Goal: Task Accomplishment & Management: Complete application form

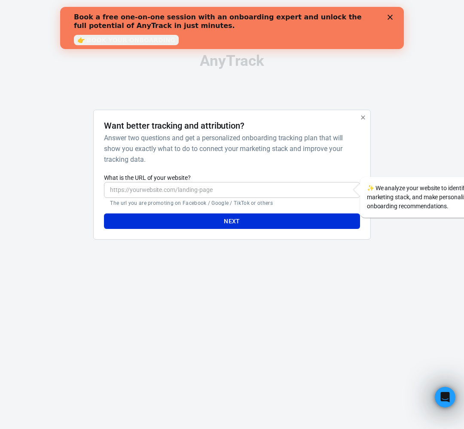
click at [393, 17] on div "Close" at bounding box center [392, 17] width 9 height 5
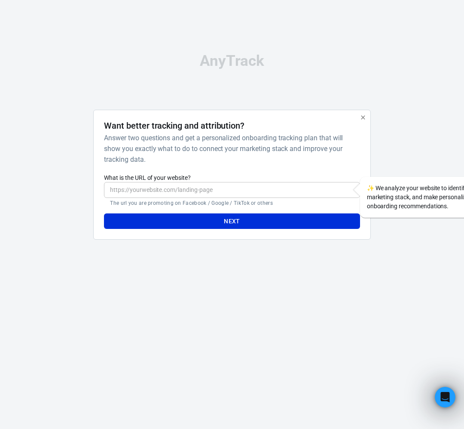
click at [226, 198] on input "What is the URL of your website?" at bounding box center [232, 190] width 256 height 16
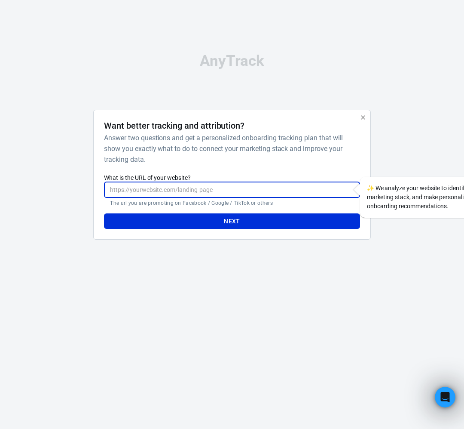
paste input "https://carinspector.io/"
type input "https://carinspector.io/"
click at [224, 229] on button "Next" at bounding box center [232, 221] width 256 height 16
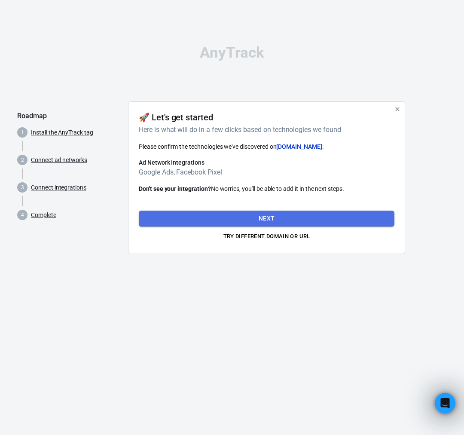
click at [287, 218] on button "Next" at bounding box center [267, 219] width 256 height 16
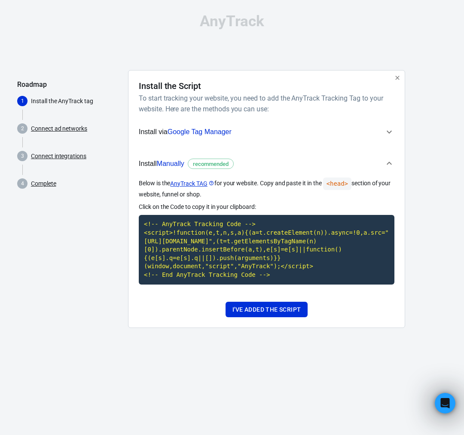
click at [279, 132] on span "Install via Google Tag Manager" at bounding box center [261, 131] width 245 height 11
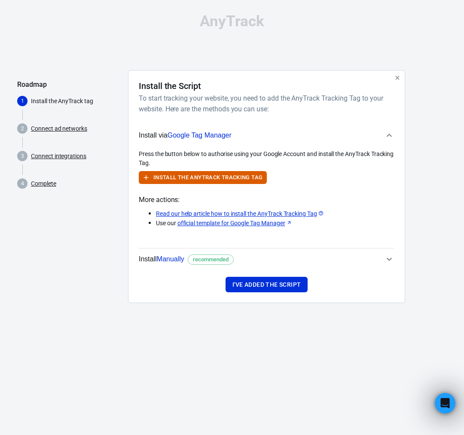
click at [306, 136] on span "Install via Google Tag Manager" at bounding box center [261, 135] width 245 height 11
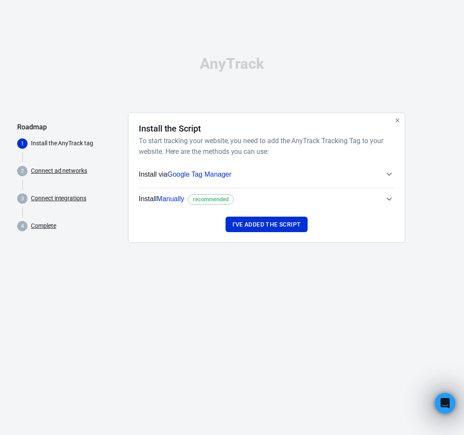
click at [328, 200] on span "Install Manually recommended" at bounding box center [261, 198] width 245 height 11
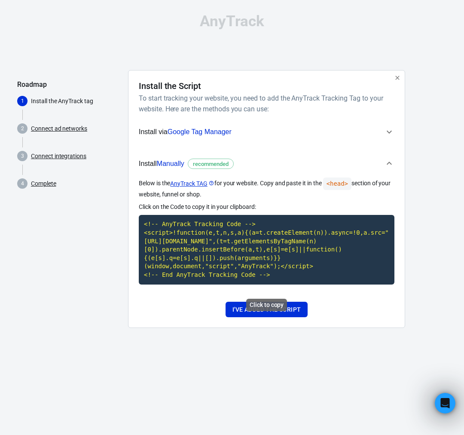
click at [293, 279] on code "<!-- AnyTrack Tracking Code --> <script>!function(e,t,n,s,a){(a=t.createElement…" at bounding box center [267, 249] width 256 height 69
click at [285, 274] on code "<!-- AnyTrack Tracking Code --> <script>!function(e,t,n,s,a){(a=t.createElement…" at bounding box center [267, 249] width 256 height 69
click at [273, 279] on code "<!-- AnyTrack Tracking Code --> <script>!function(e,t,n,s,a){(a=t.createElement…" at bounding box center [267, 249] width 256 height 69
click at [272, 284] on code "<!-- AnyTrack Tracking Code --> <script>!function(e,t,n,s,a){(a=t.createElement…" at bounding box center [267, 249] width 256 height 69
click at [284, 284] on code "<!-- AnyTrack Tracking Code --> <script>!function(e,t,n,s,a){(a=t.createElement…" at bounding box center [267, 249] width 256 height 69
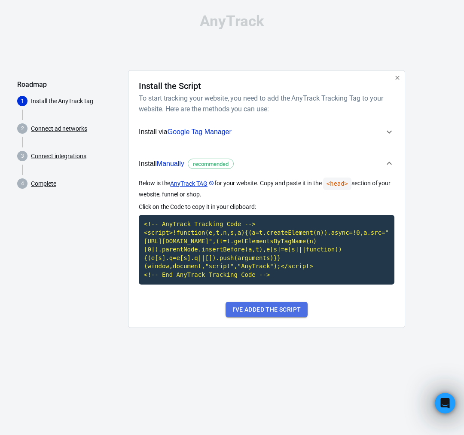
click at [282, 318] on button "I've added the script" at bounding box center [267, 310] width 82 height 16
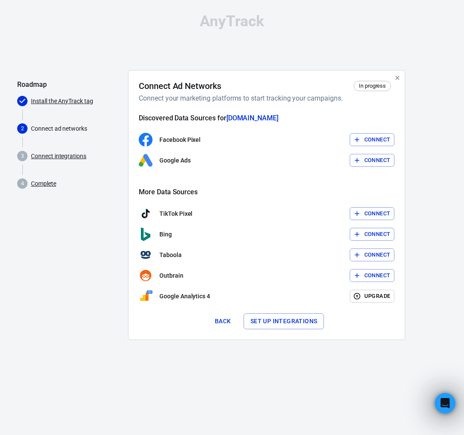
click at [366, 142] on button "Connect" at bounding box center [372, 139] width 45 height 13
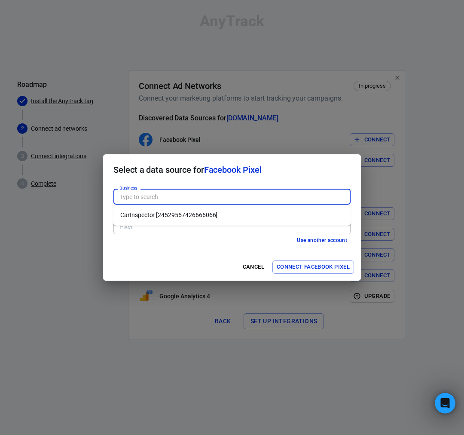
click at [214, 194] on input "Business" at bounding box center [231, 196] width 231 height 11
click at [205, 212] on li "CarInspector [24529557426666066]" at bounding box center [232, 215] width 237 height 14
type input "CarInspector [24529557426666066]"
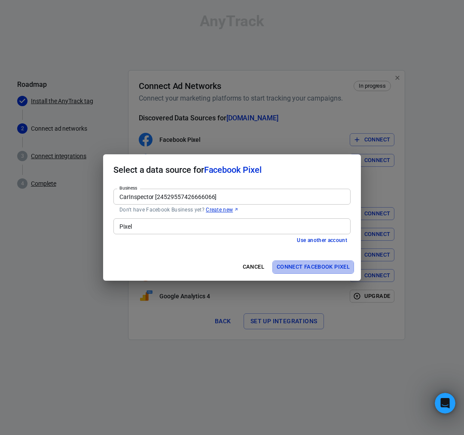
click at [298, 269] on button "Connect Facebook Pixel" at bounding box center [314, 267] width 82 height 13
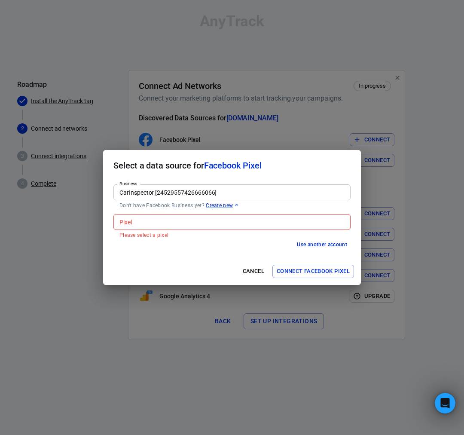
click at [250, 230] on div "Pixel Pixel Please select a pixel" at bounding box center [232, 226] width 237 height 25
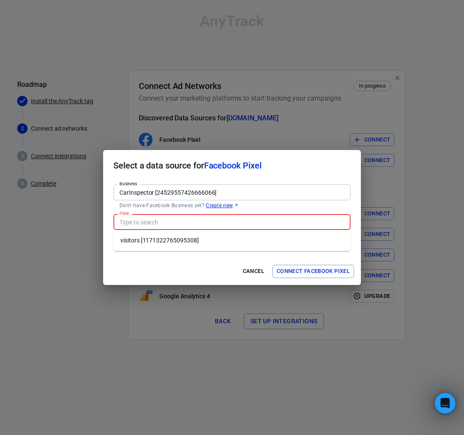
click at [245, 241] on li "visitors [1171322765095308]" at bounding box center [232, 240] width 237 height 14
type input "visitors [1171322765095308]"
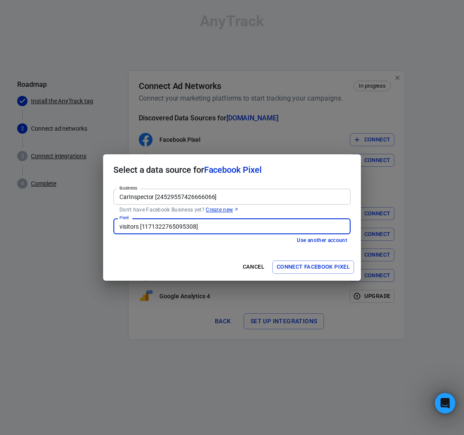
click at [289, 265] on button "Connect Facebook Pixel" at bounding box center [314, 267] width 82 height 13
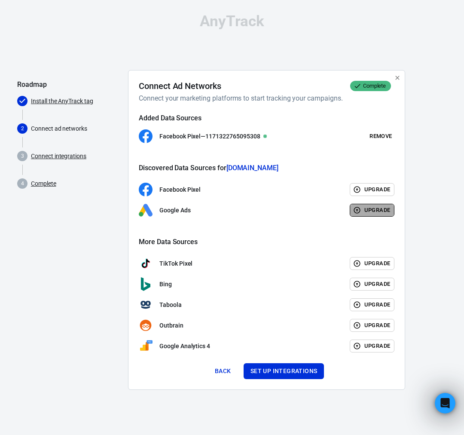
click at [375, 207] on button "Upgrade" at bounding box center [372, 210] width 45 height 13
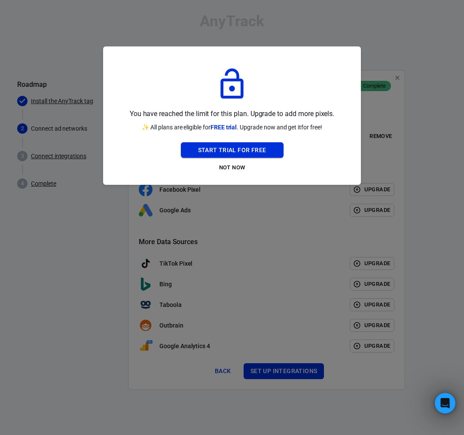
click at [263, 151] on button "Start Trial For Free" at bounding box center [232, 150] width 103 height 16
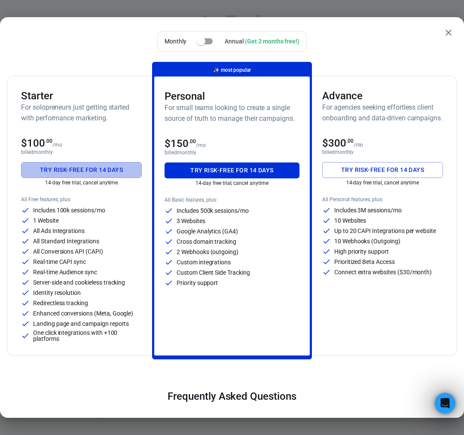
click at [118, 173] on button "Try risk-free for 14 days" at bounding box center [81, 170] width 121 height 16
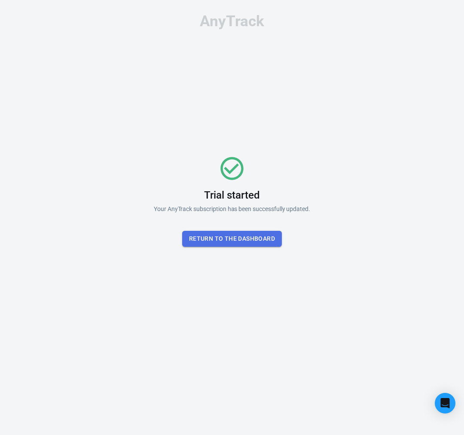
click at [255, 242] on button "Return To the dashboard" at bounding box center [232, 239] width 100 height 16
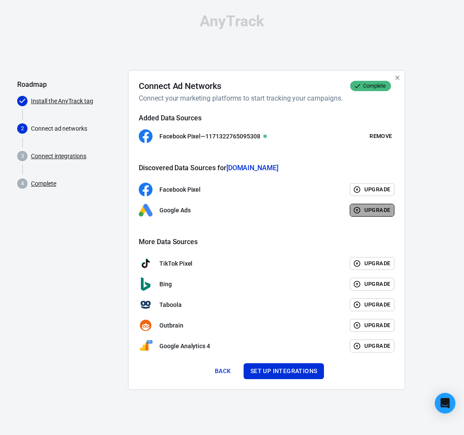
click at [383, 210] on button "Upgrade" at bounding box center [372, 210] width 45 height 13
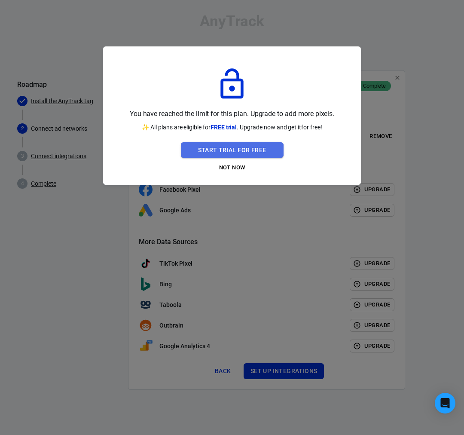
click at [255, 146] on button "Start Trial For Free" at bounding box center [232, 150] width 103 height 16
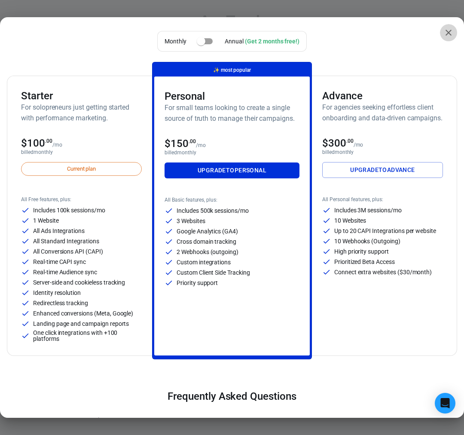
click at [446, 33] on icon "close" at bounding box center [449, 33] width 6 height 6
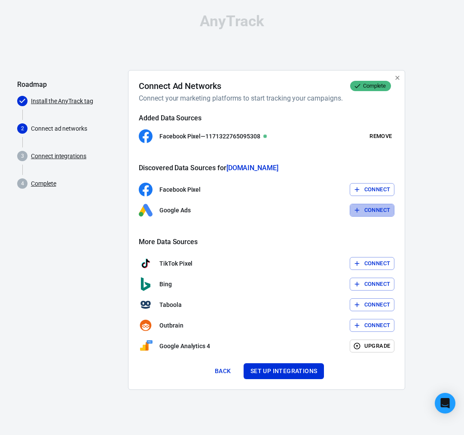
click at [374, 208] on button "Connect" at bounding box center [372, 210] width 45 height 13
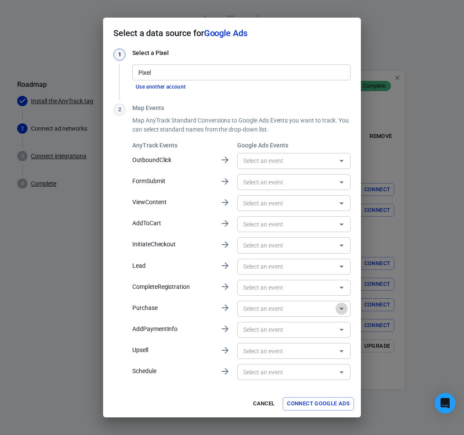
click at [343, 308] on icon "Open" at bounding box center [342, 309] width 4 height 2
click at [343, 308] on icon "Close" at bounding box center [342, 309] width 10 height 10
click at [343, 308] on icon "Open" at bounding box center [342, 309] width 4 height 2
click at [343, 308] on icon "Close" at bounding box center [342, 309] width 10 height 10
click at [207, 74] on input "Pixel" at bounding box center [241, 72] width 212 height 11
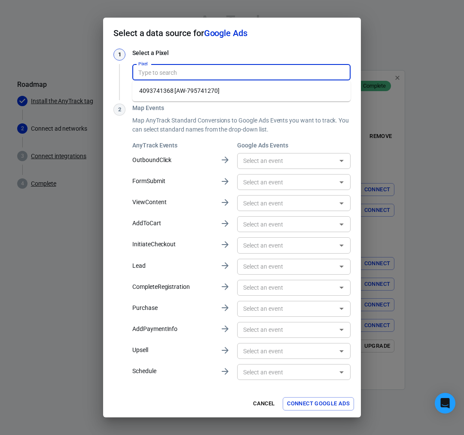
click at [222, 93] on li "4093741368 [AW-795741270]" at bounding box center [241, 91] width 218 height 14
type input "4093741368 [AW-795741270]"
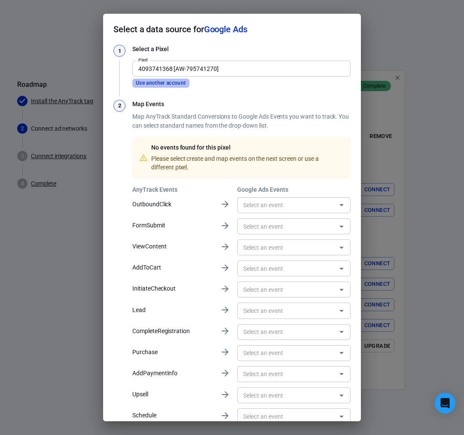
click at [177, 85] on button "Use another account" at bounding box center [160, 83] width 57 height 9
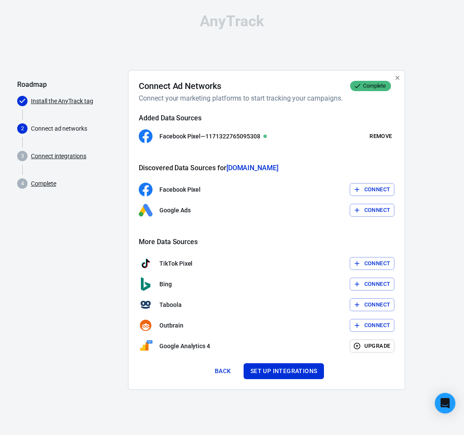
click at [382, 212] on button "Connect" at bounding box center [372, 210] width 45 height 13
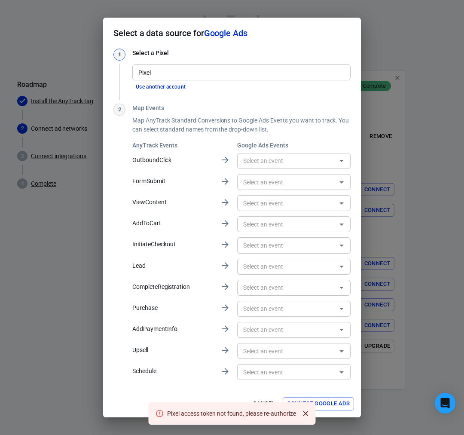
click at [247, 74] on input "Pixel" at bounding box center [241, 72] width 212 height 11
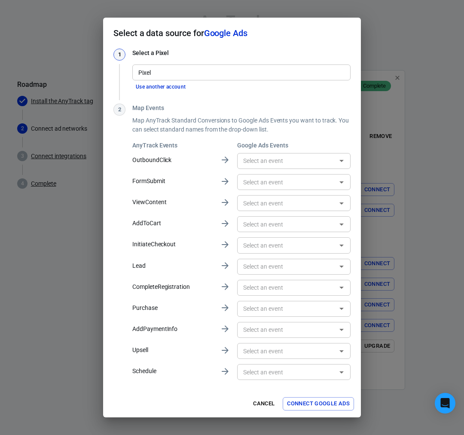
click at [206, 138] on div "Map Events Map AnyTrack Standard Conversions to Google Ads Events you want to t…" at bounding box center [241, 243] width 218 height 278
click at [265, 401] on button "Cancel" at bounding box center [264, 403] width 28 height 13
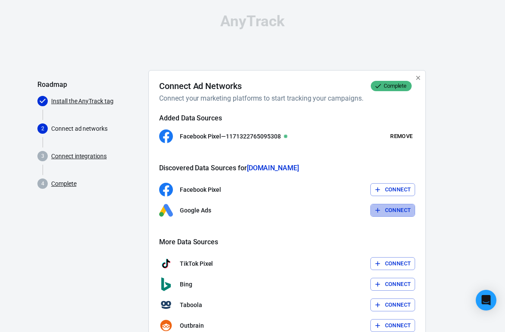
click at [408, 213] on button "Connect" at bounding box center [392, 210] width 45 height 13
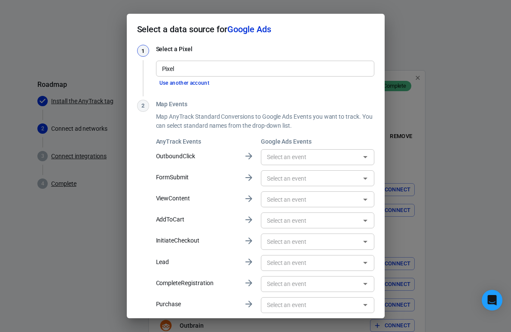
click at [202, 83] on button "Use another account" at bounding box center [184, 83] width 57 height 9
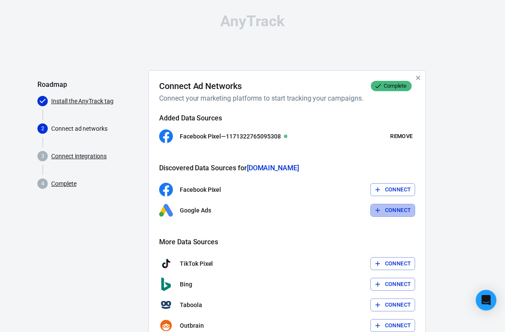
click at [386, 209] on button "Connect" at bounding box center [392, 210] width 45 height 13
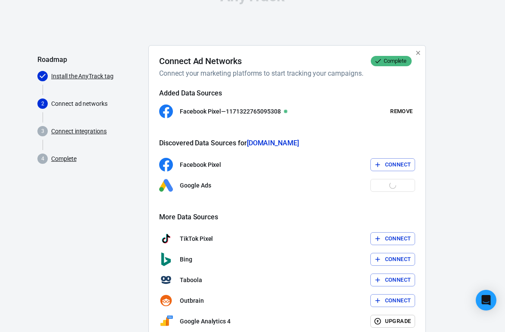
scroll to position [24, 0]
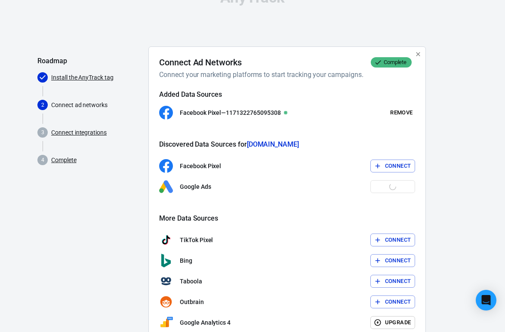
click at [385, 190] on div "Google Ads Connect" at bounding box center [287, 187] width 256 height 14
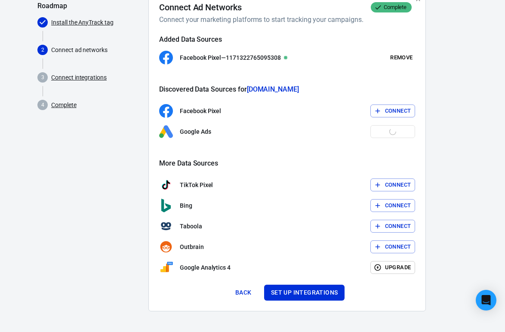
click at [250, 295] on button "Back" at bounding box center [244, 293] width 28 height 16
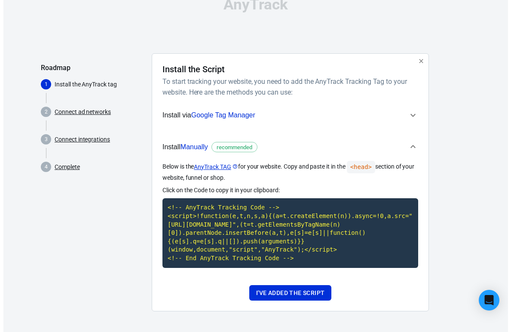
scroll to position [25, 0]
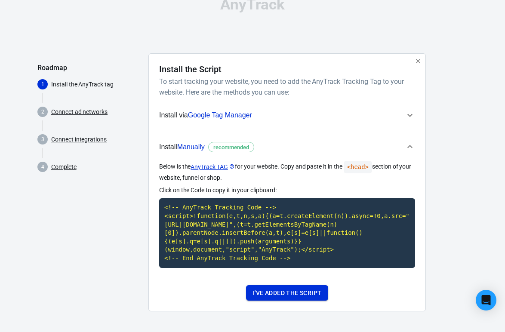
click at [264, 292] on button "I've added the script" at bounding box center [287, 293] width 82 height 16
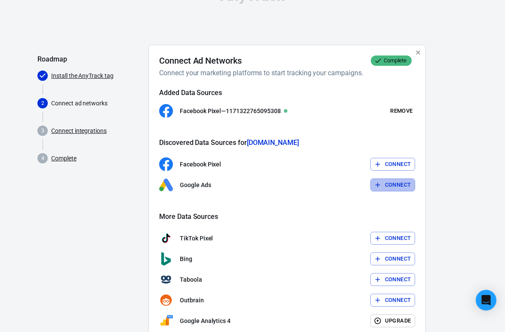
click at [378, 187] on icon "button" at bounding box center [378, 185] width 8 height 8
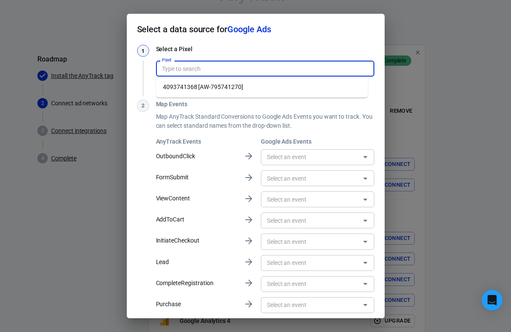
click at [238, 70] on input "Pixel" at bounding box center [265, 68] width 212 height 11
click at [238, 83] on li "4093741368 [AW-795741270]" at bounding box center [262, 87] width 212 height 14
type input "4093741368 [AW-795741270]"
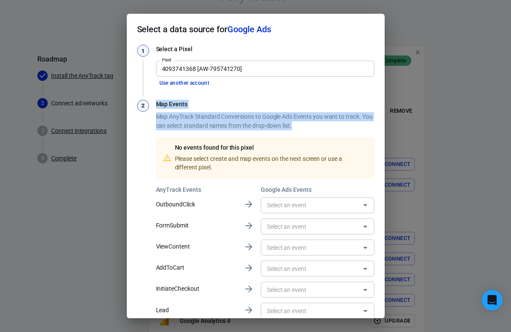
drag, startPoint x: 324, startPoint y: 125, endPoint x: 157, endPoint y: 105, distance: 168.0
click at [157, 105] on div "Map Events Map AnyTrack Standard Conversions to Google Ads Events you want to t…" at bounding box center [265, 263] width 218 height 326
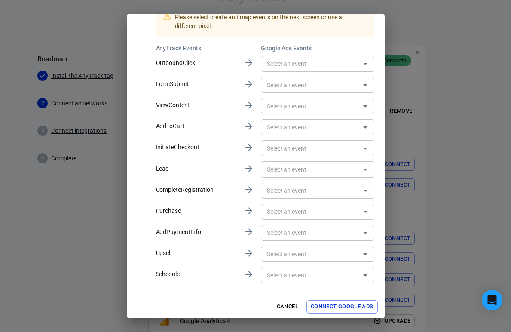
scroll to position [144, 0]
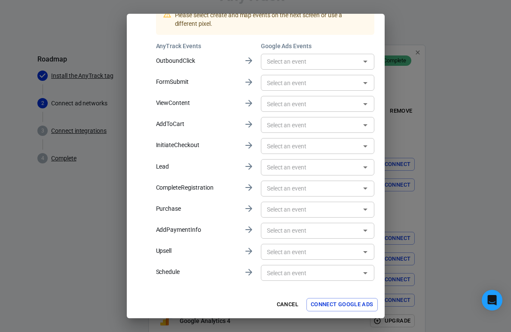
click at [294, 215] on div "​" at bounding box center [318, 210] width 114 height 16
click at [288, 228] on div "No options" at bounding box center [313, 228] width 110 height 21
click at [360, 208] on icon "Close" at bounding box center [365, 209] width 10 height 10
click at [360, 208] on icon "Open" at bounding box center [365, 209] width 10 height 10
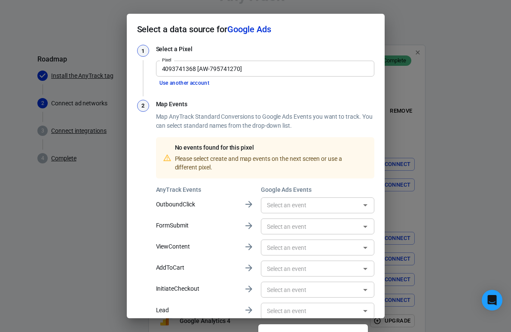
click at [236, 167] on div "No events found for this pixel Please select create and map events on the next …" at bounding box center [270, 158] width 196 height 34
